Goal: Find specific fact: Find specific page/section

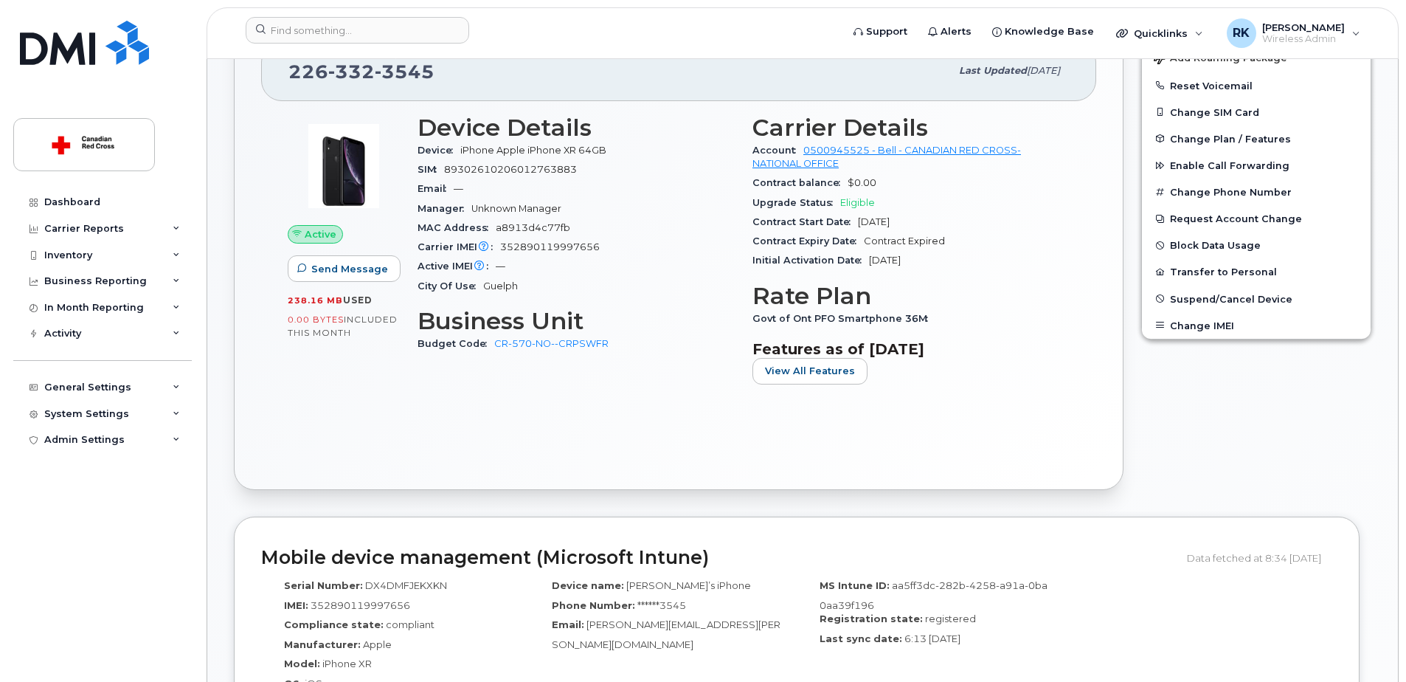
scroll to position [369, 0]
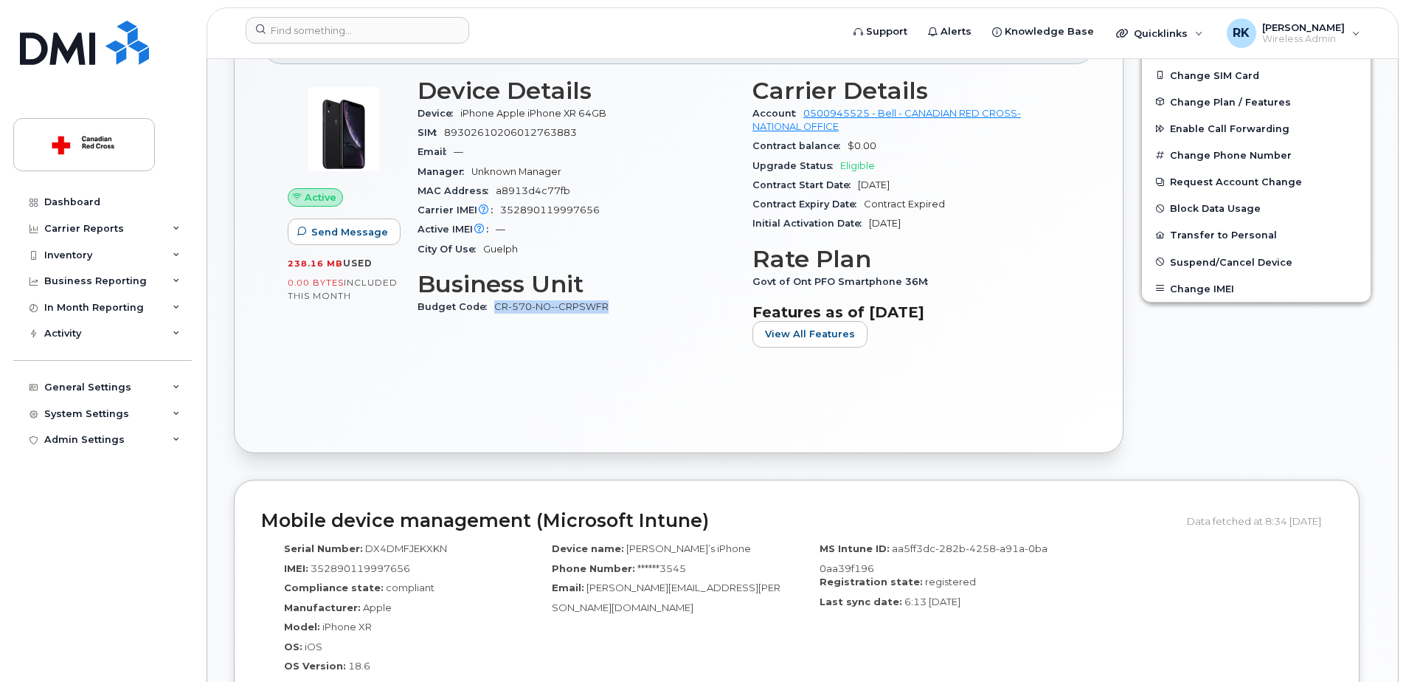
drag, startPoint x: 618, startPoint y: 306, endPoint x: 494, endPoint y: 309, distance: 124.7
click at [494, 309] on div "Budget Code CR-570-NO--CRPSWFR" at bounding box center [576, 306] width 317 height 19
copy link "CR-570-NO--CRPSWFR"
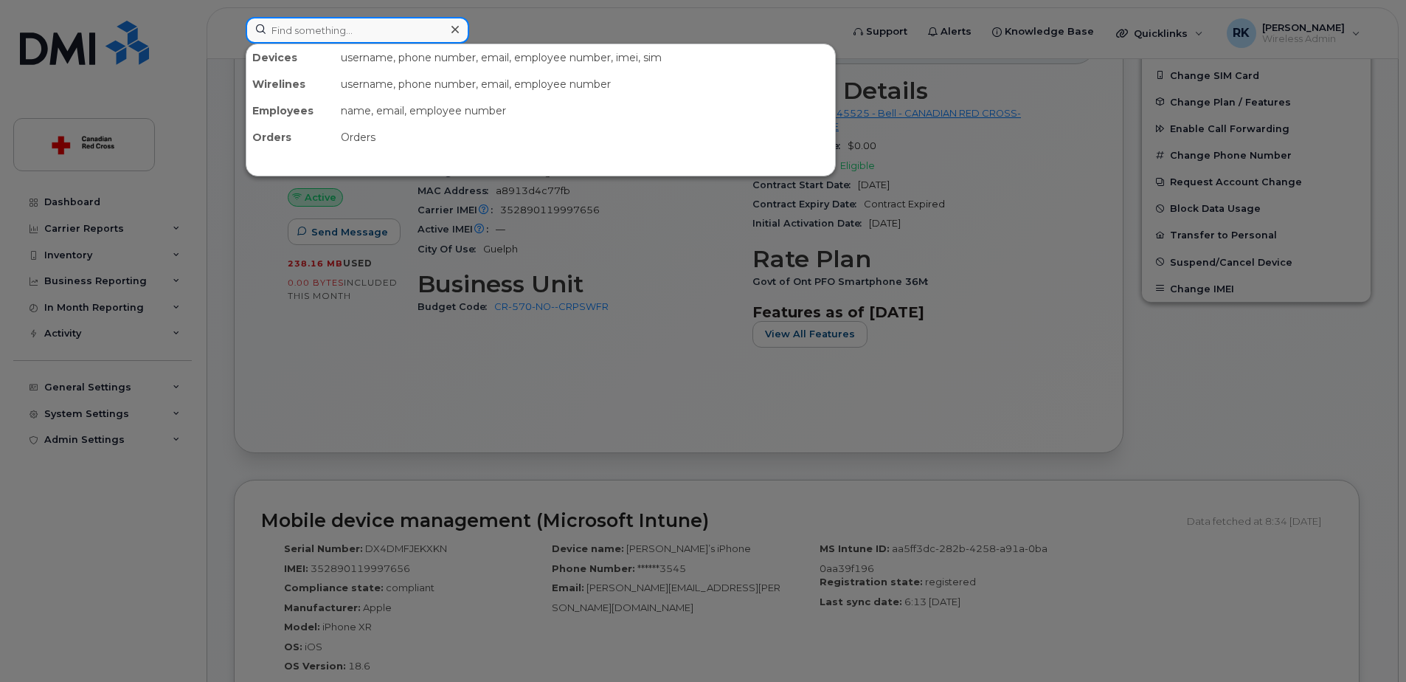
click at [311, 27] on input at bounding box center [358, 30] width 224 height 27
paste input "6043584033"
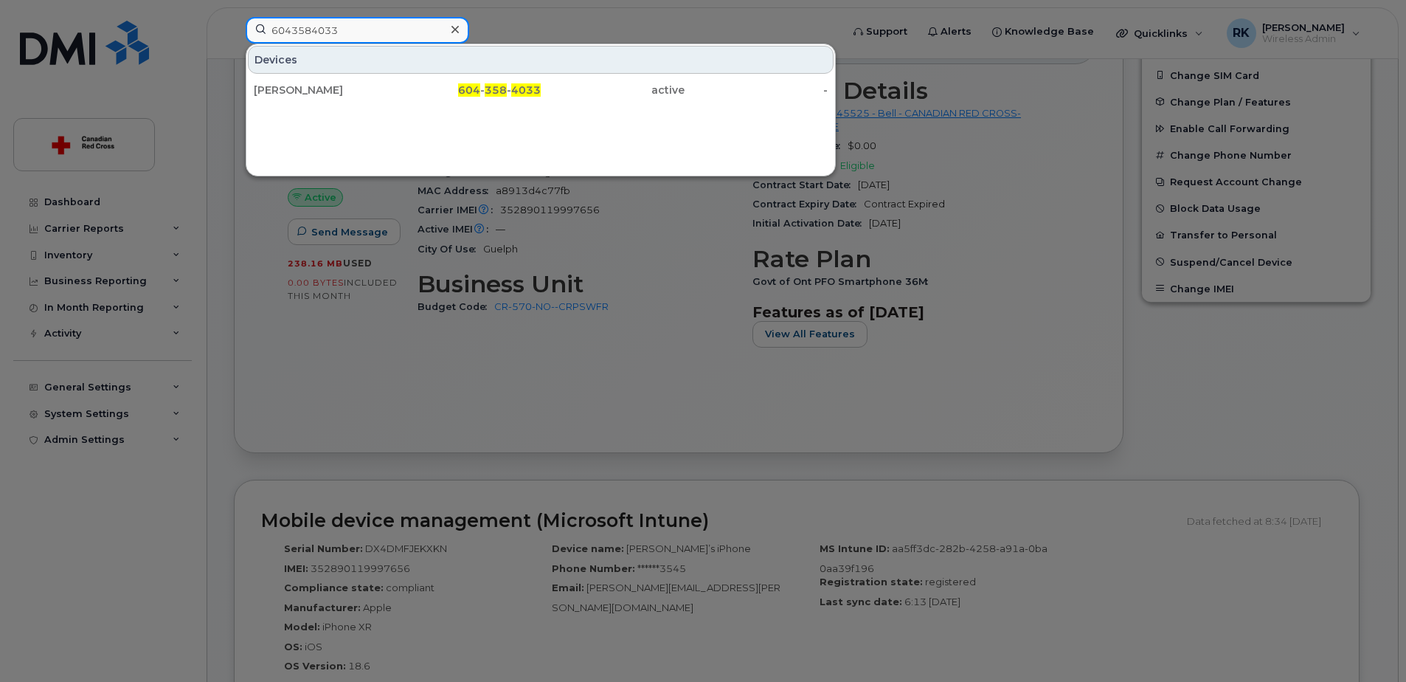
type input "6043584033"
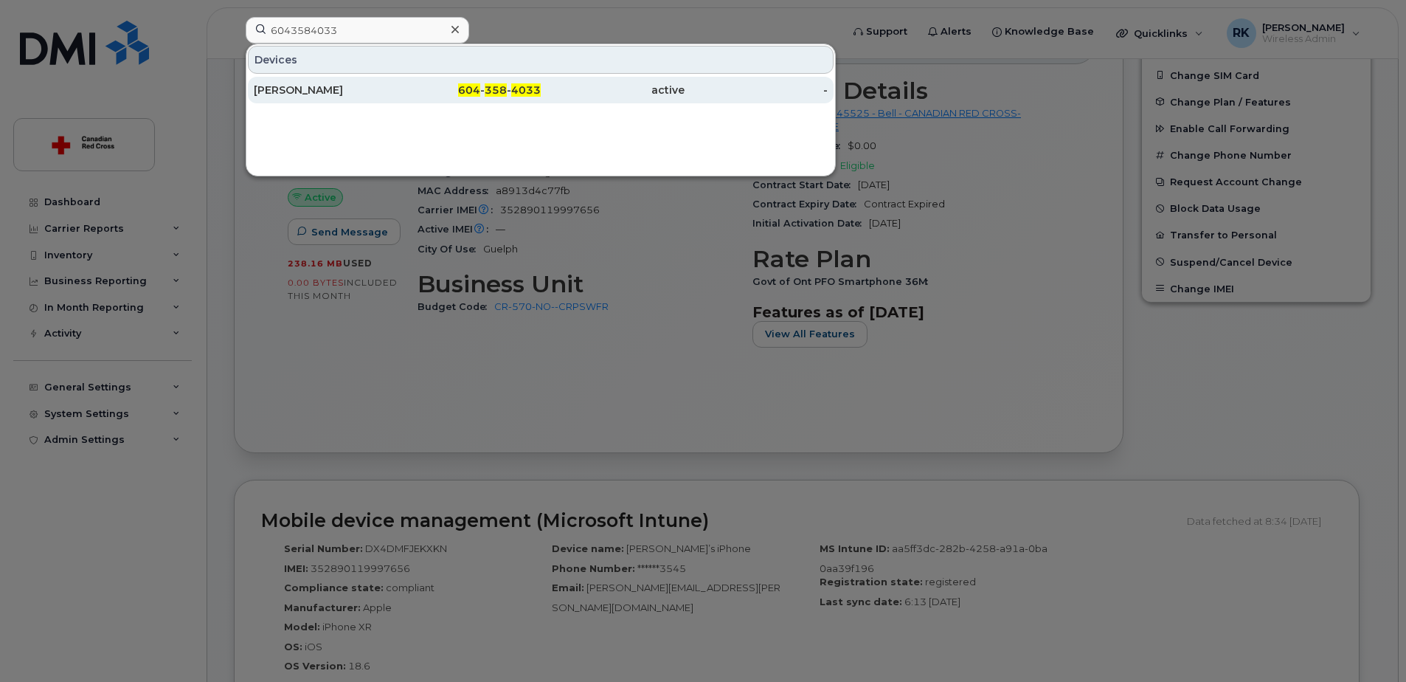
click at [310, 94] on div "[PERSON_NAME]" at bounding box center [326, 90] width 144 height 15
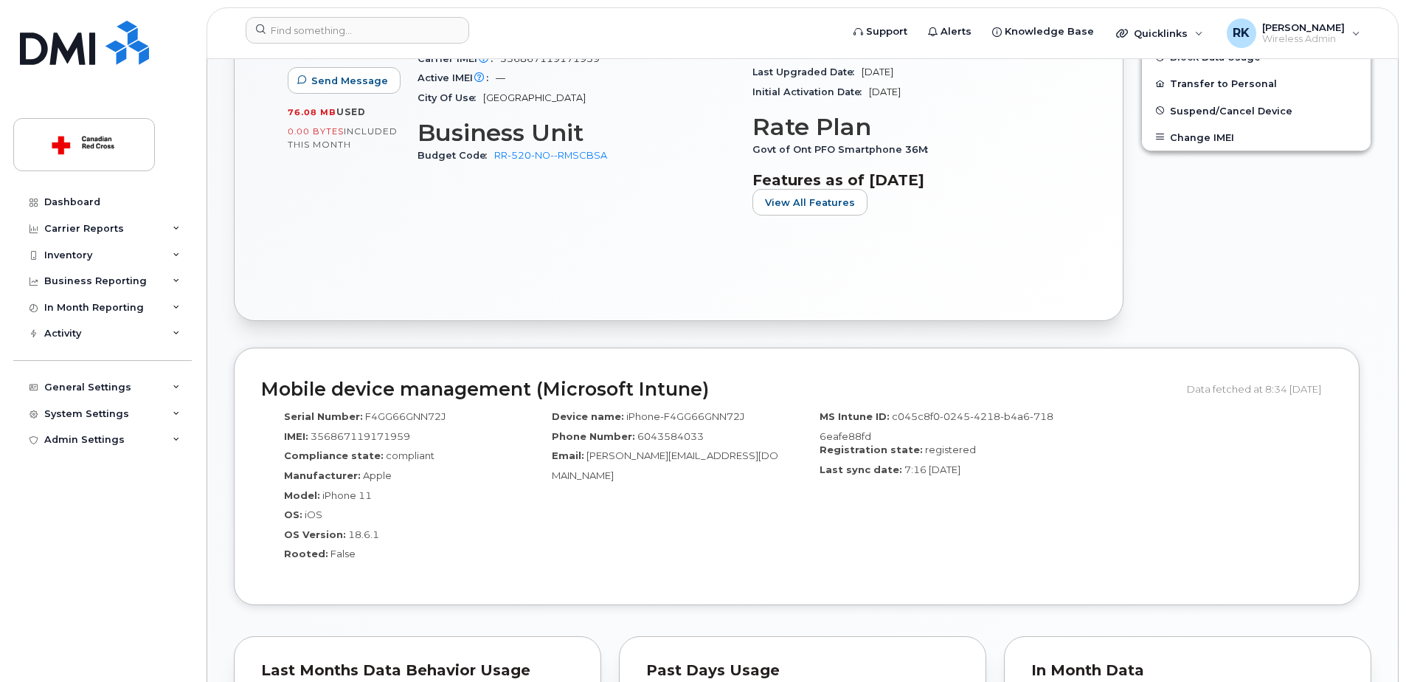
scroll to position [369, 0]
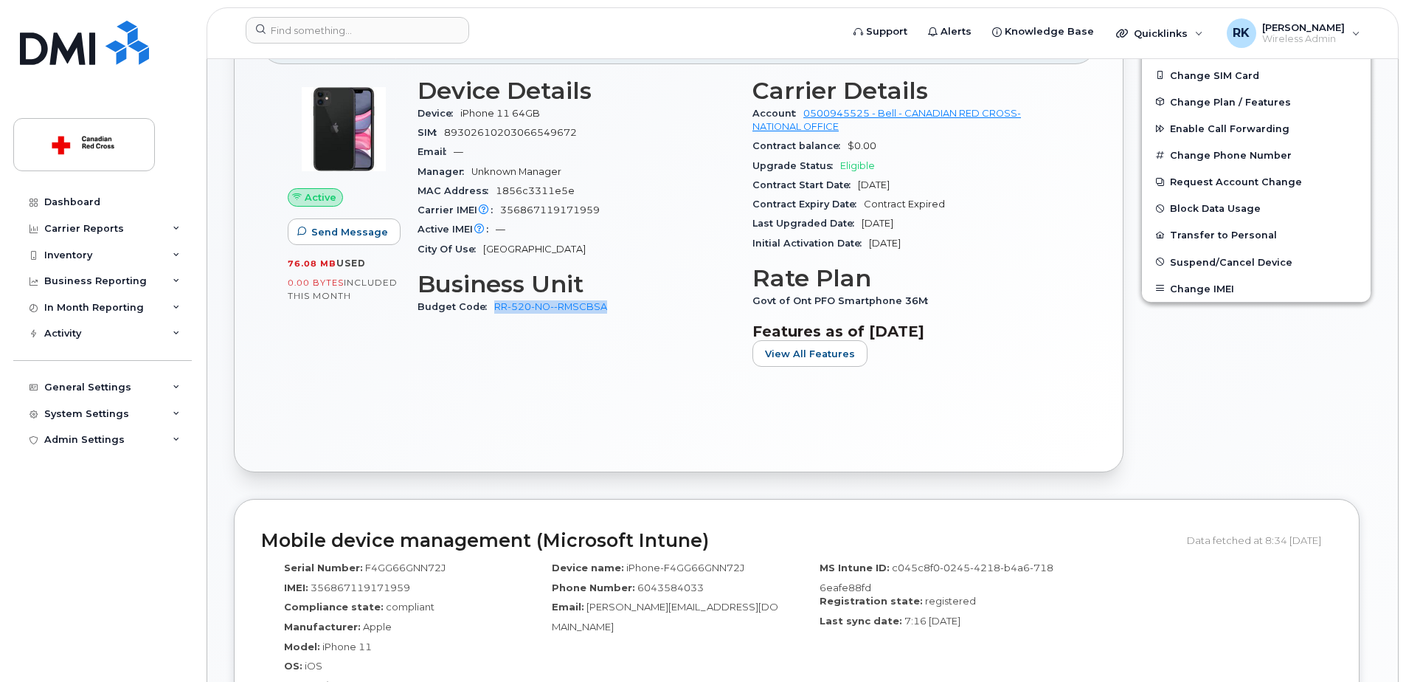
drag, startPoint x: 611, startPoint y: 307, endPoint x: 495, endPoint y: 315, distance: 116.1
click at [495, 315] on div "Budget Code RR-520-NO--RMSCBSA" at bounding box center [576, 306] width 317 height 19
copy link "RR-520-NO--RMSCBSA"
